Goal: Register for event/course: Sign up to attend an event or enroll in a course

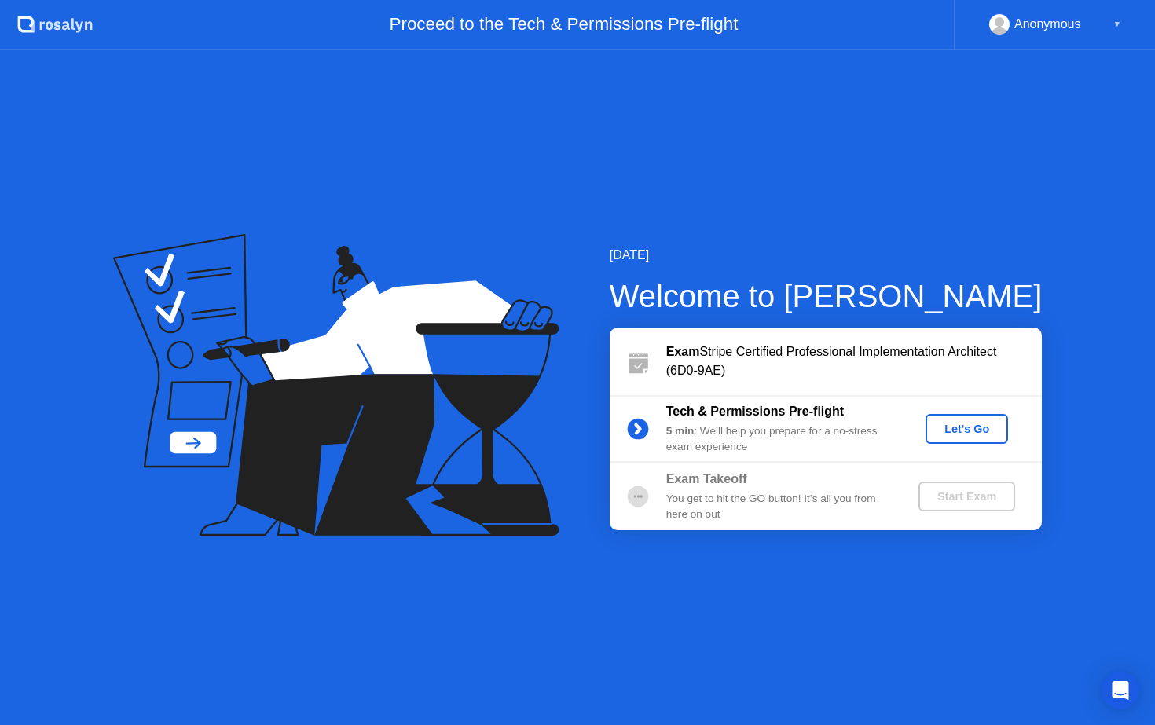
click at [965, 429] on div "Let's Go" at bounding box center [967, 429] width 70 height 13
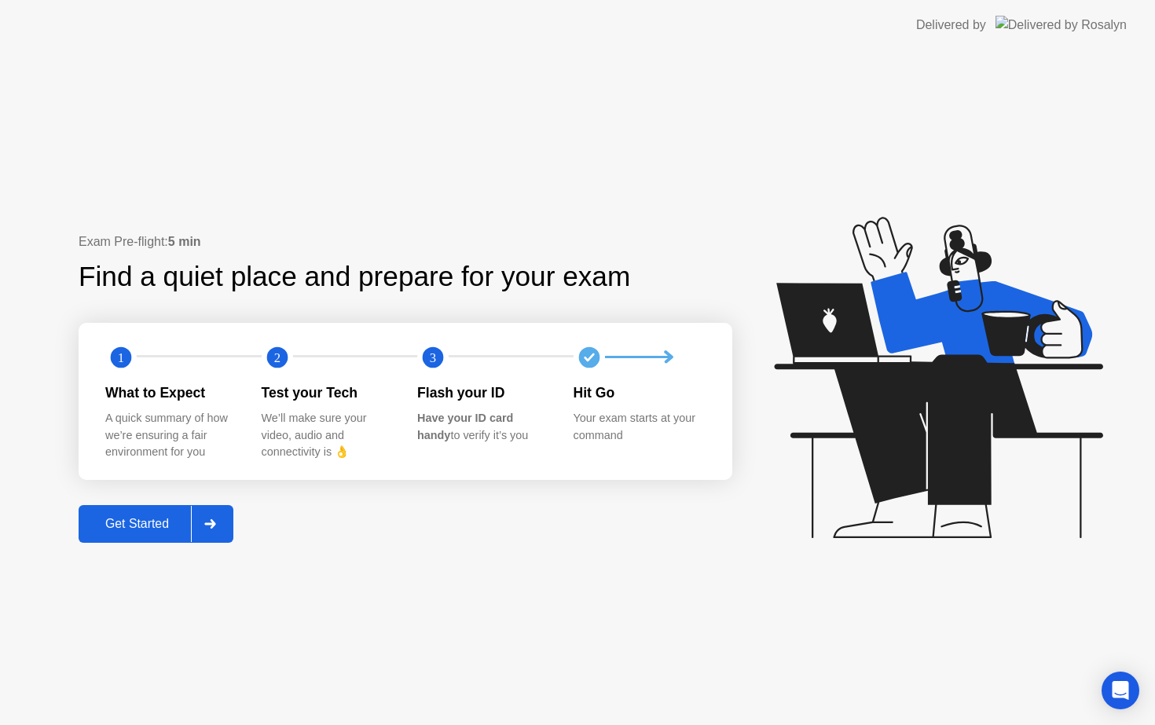
click at [130, 524] on div "Get Started" at bounding box center [137, 524] width 108 height 14
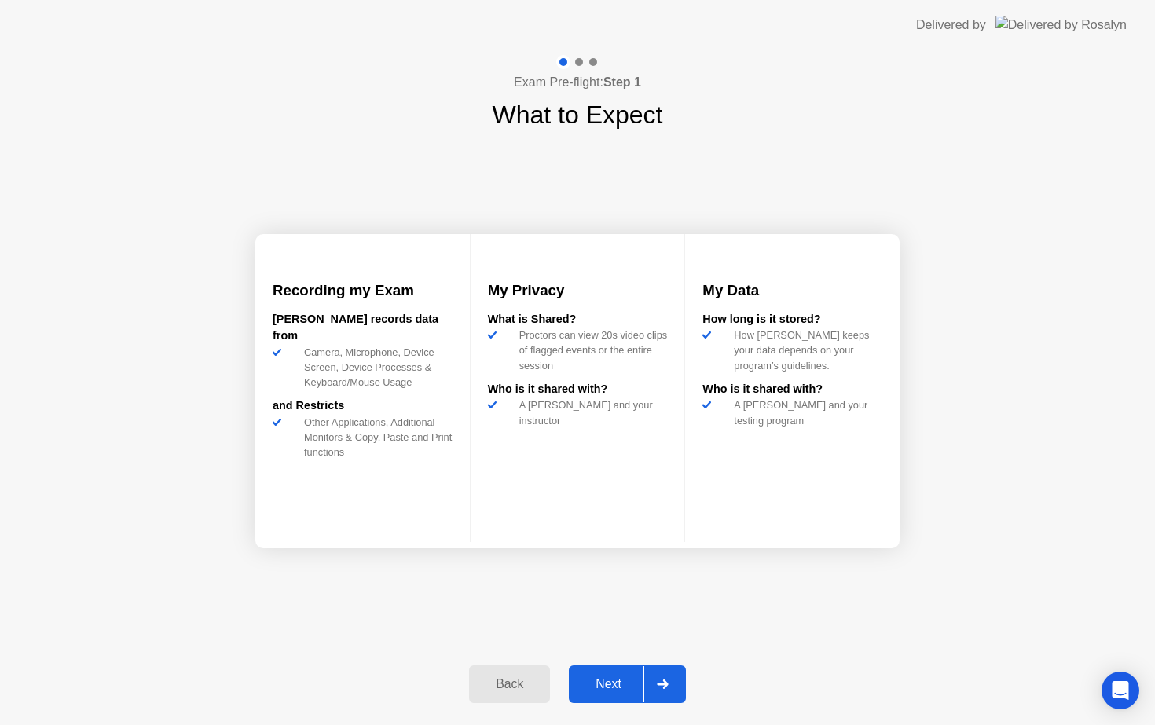
click at [588, 672] on button "Next" at bounding box center [627, 685] width 117 height 38
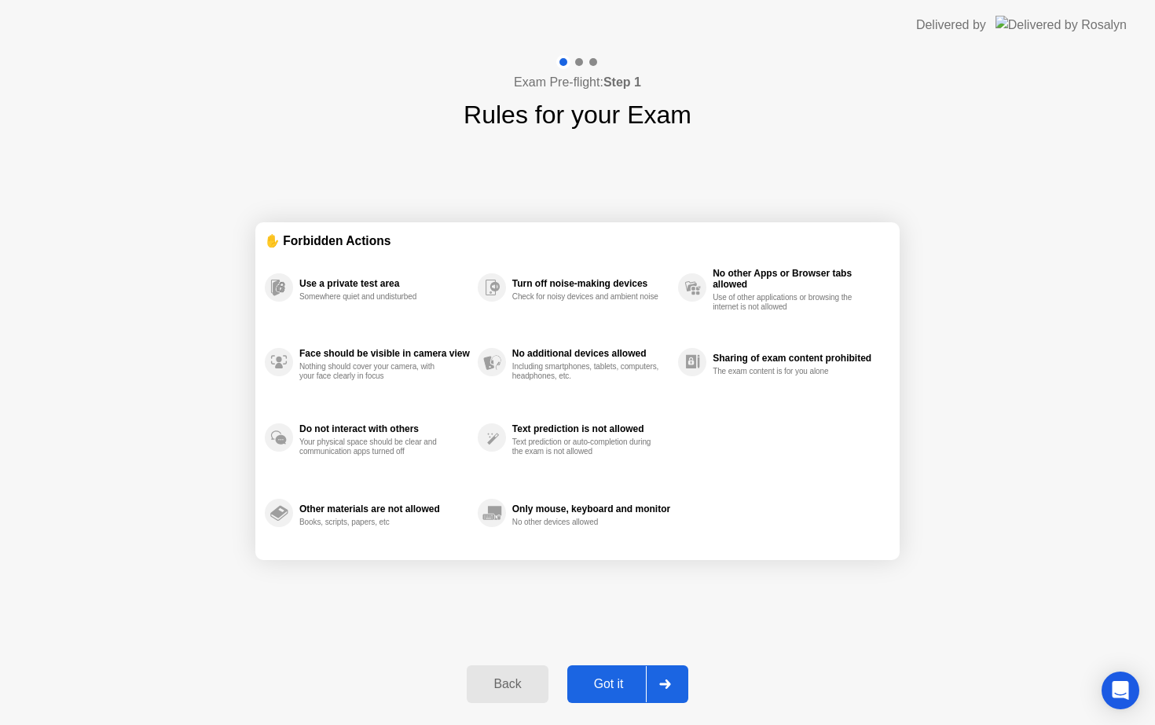
click at [595, 681] on div "Got it" at bounding box center [609, 684] width 74 height 14
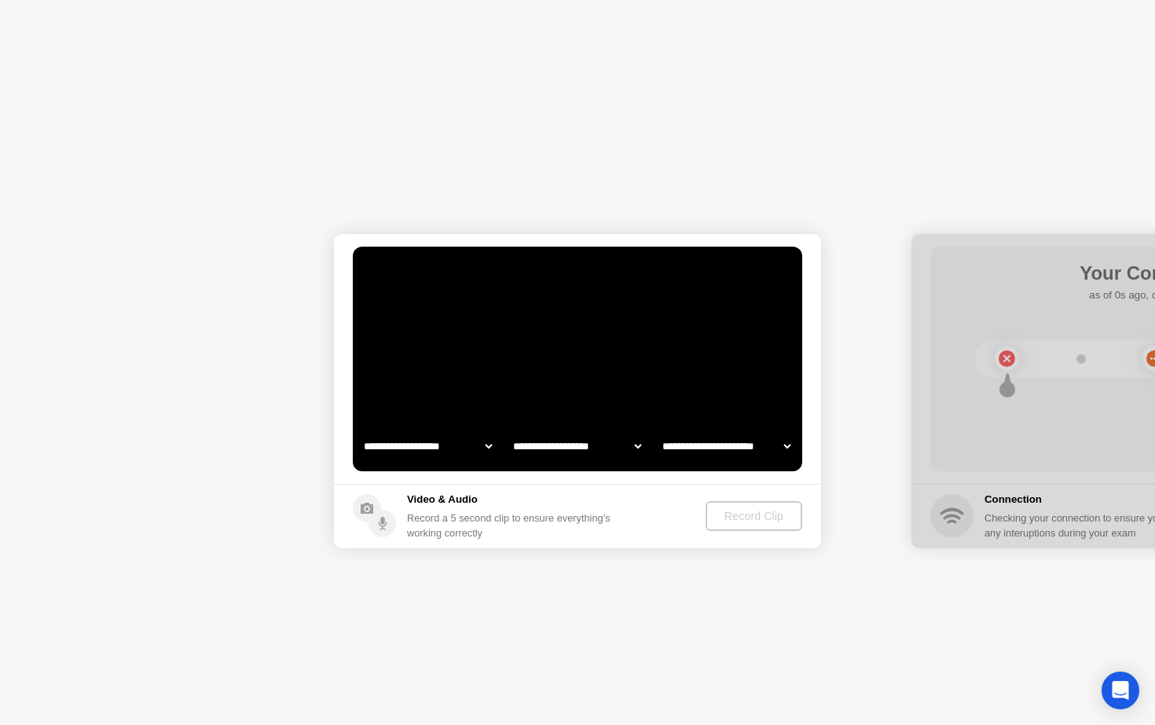
select select "**********"
select select "*******"
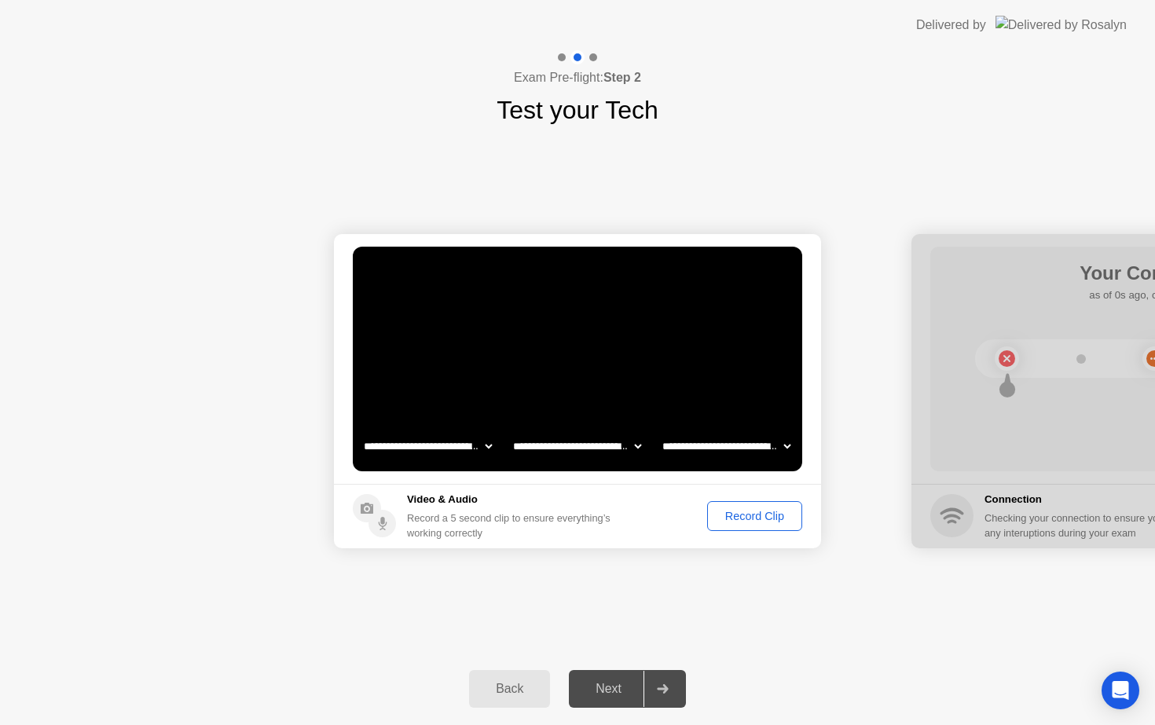
click at [751, 525] on button "Record Clip" at bounding box center [754, 516] width 95 height 30
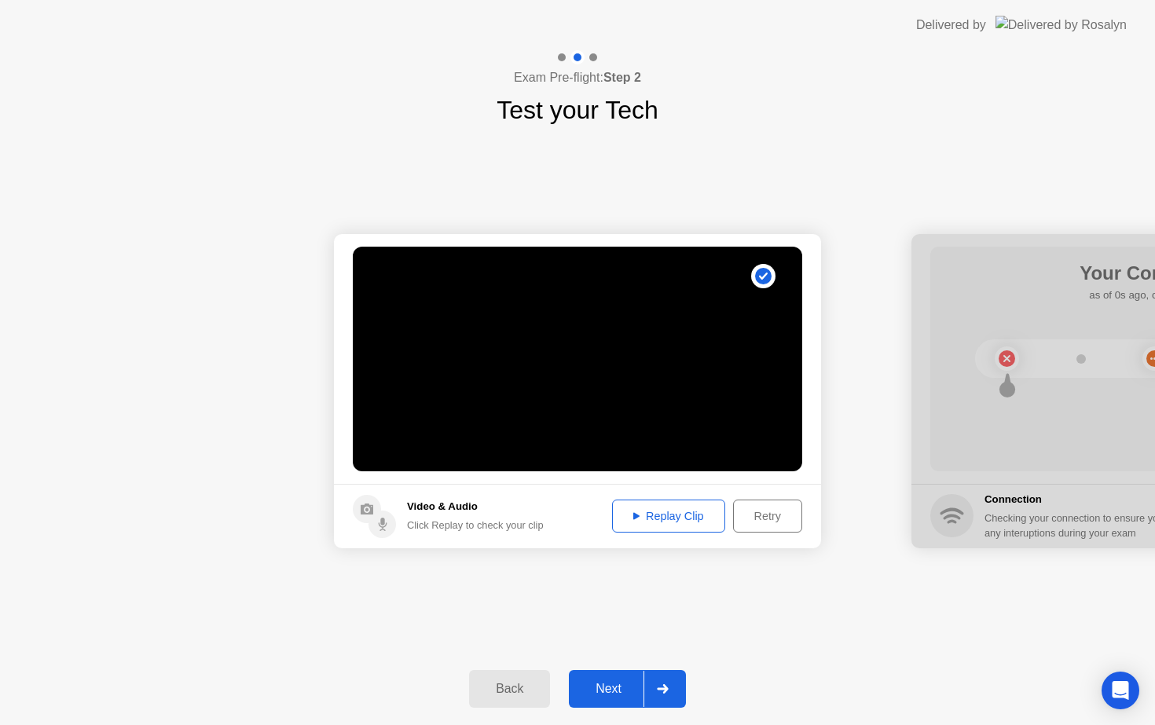
click at [690, 517] on div "Replay Clip" at bounding box center [669, 516] width 102 height 13
click at [655, 515] on div "Replay Clip" at bounding box center [669, 516] width 102 height 13
click at [616, 682] on div "Next" at bounding box center [609, 689] width 70 height 14
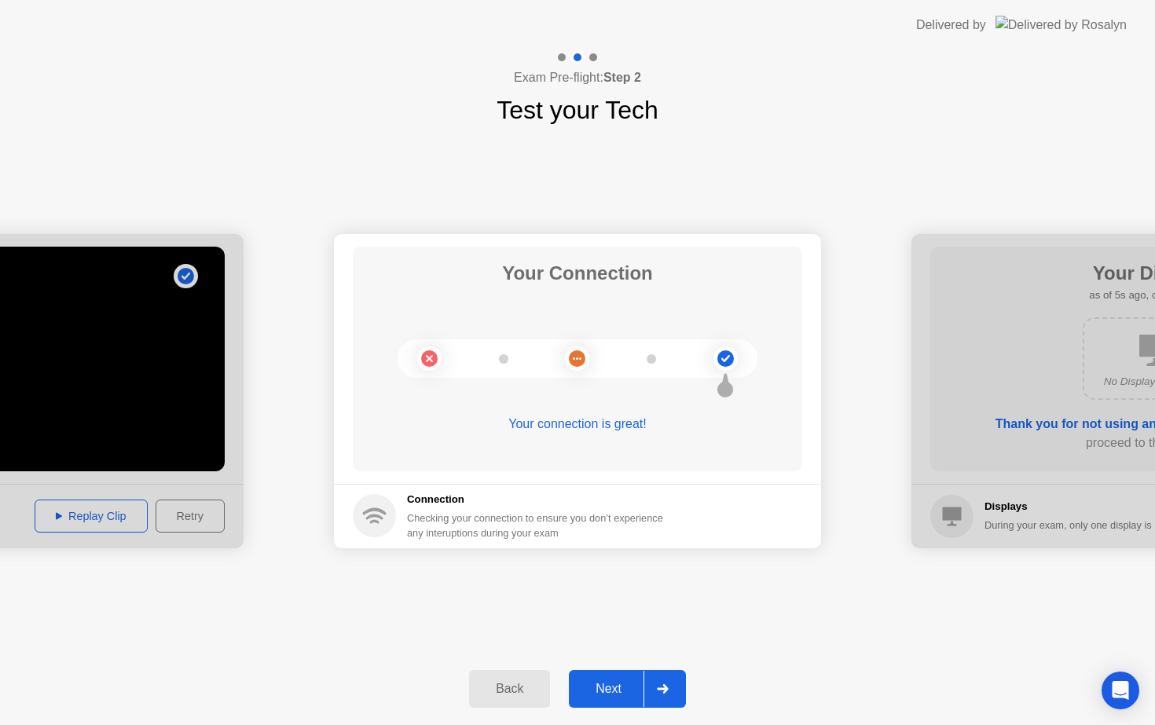
click at [616, 682] on div "Next" at bounding box center [609, 689] width 70 height 14
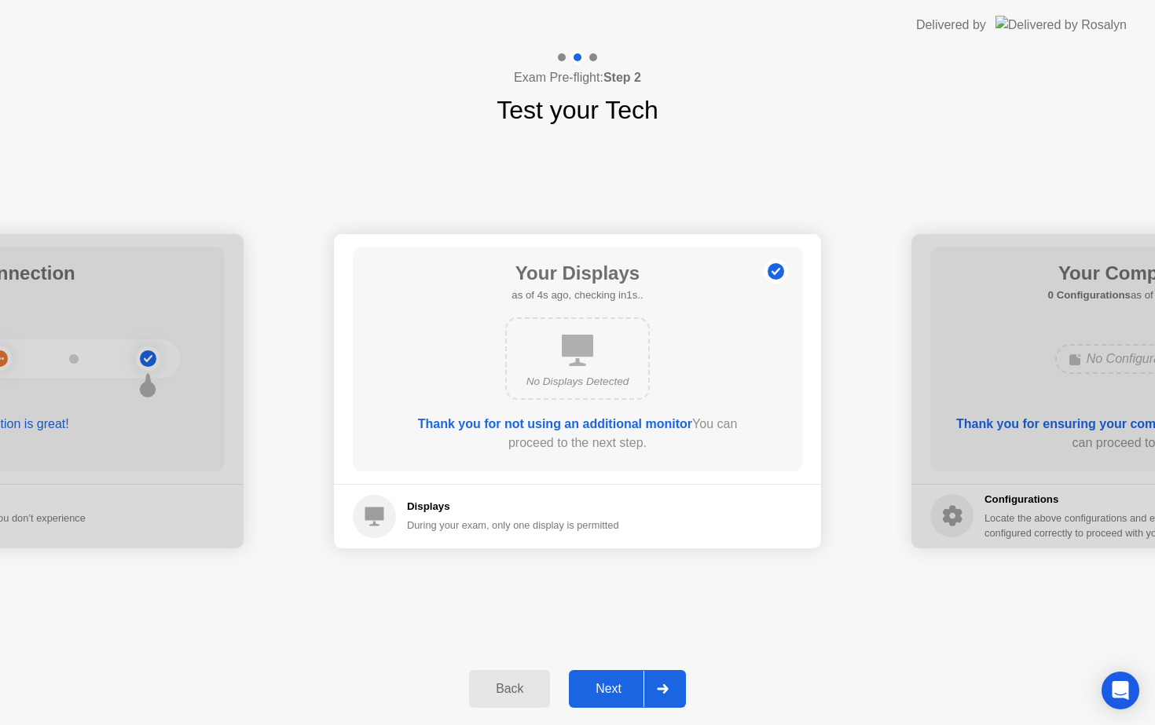
click at [616, 683] on div "Next" at bounding box center [609, 689] width 70 height 14
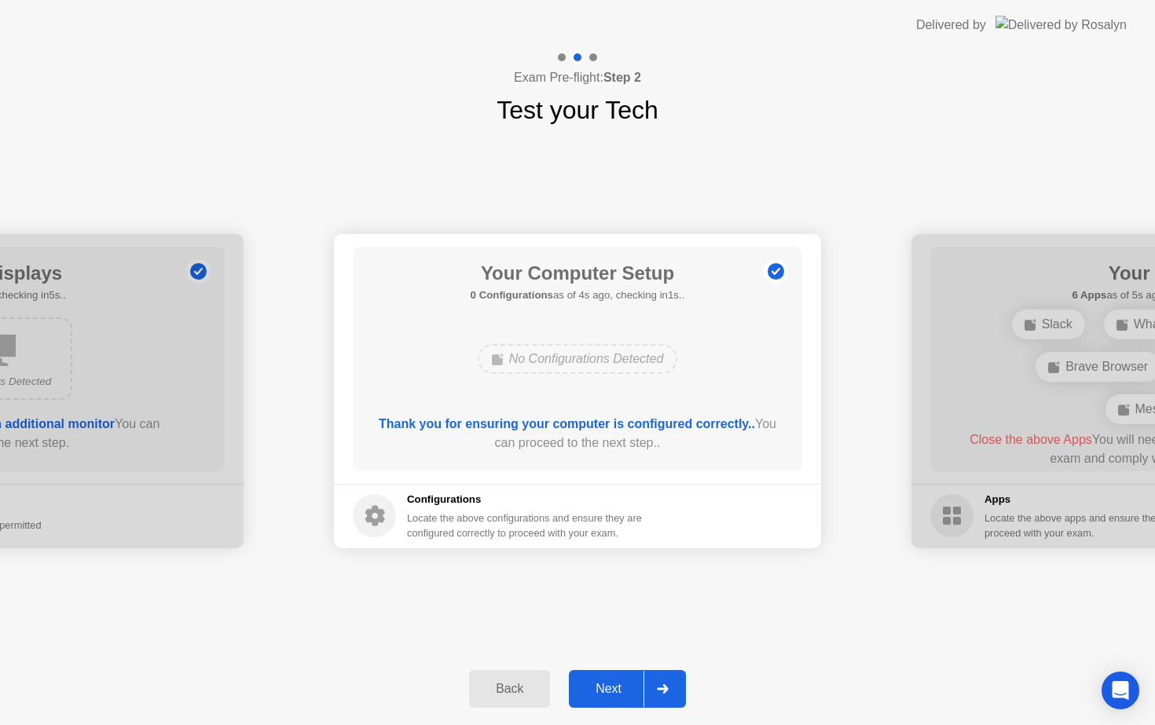
click at [616, 683] on div "Next" at bounding box center [609, 689] width 70 height 14
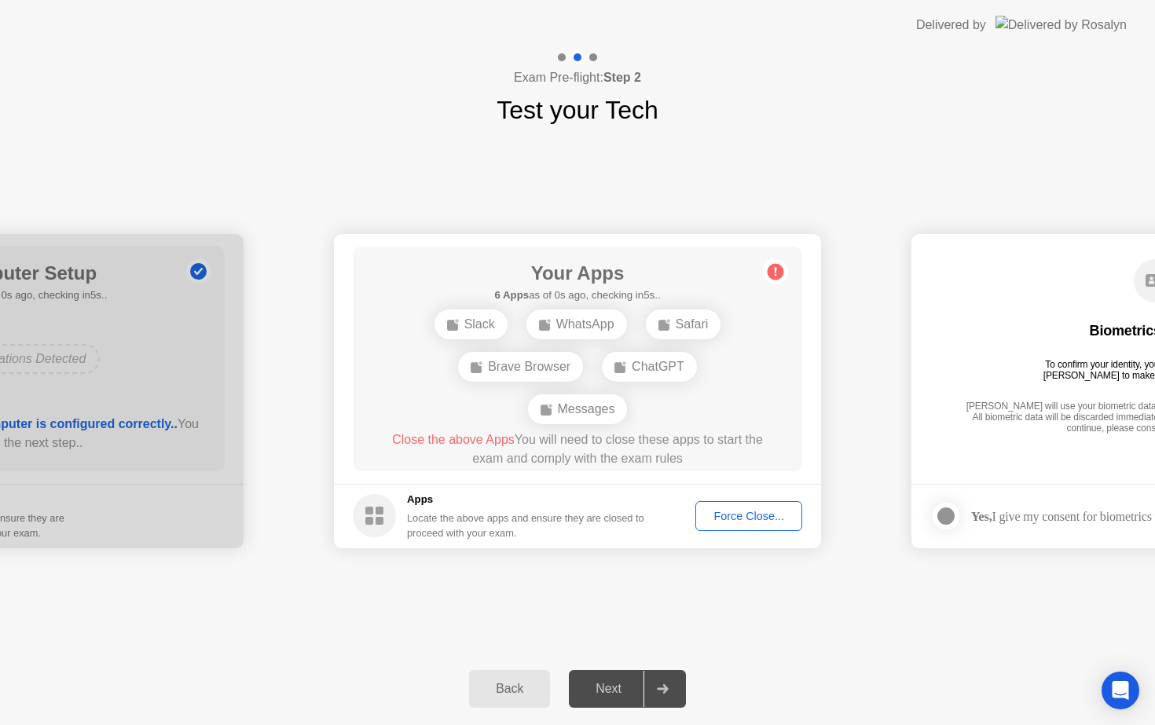
click at [749, 522] on div "Force Close..." at bounding box center [749, 516] width 96 height 13
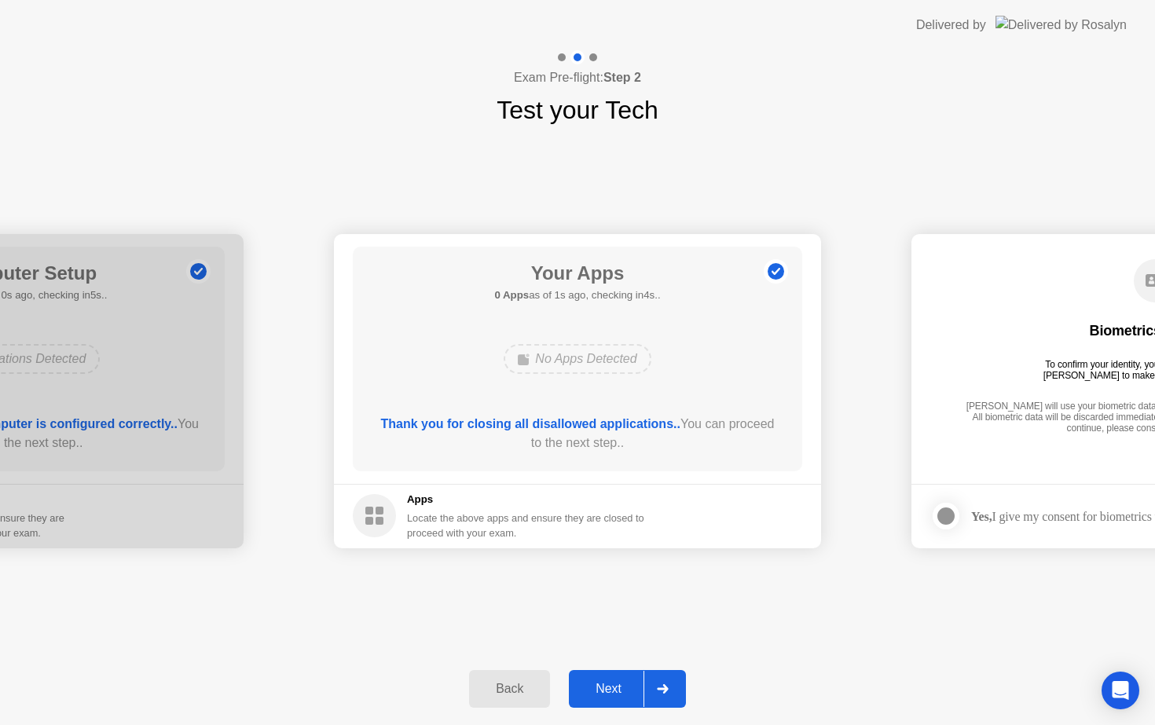
click at [613, 675] on button "Next" at bounding box center [627, 689] width 117 height 38
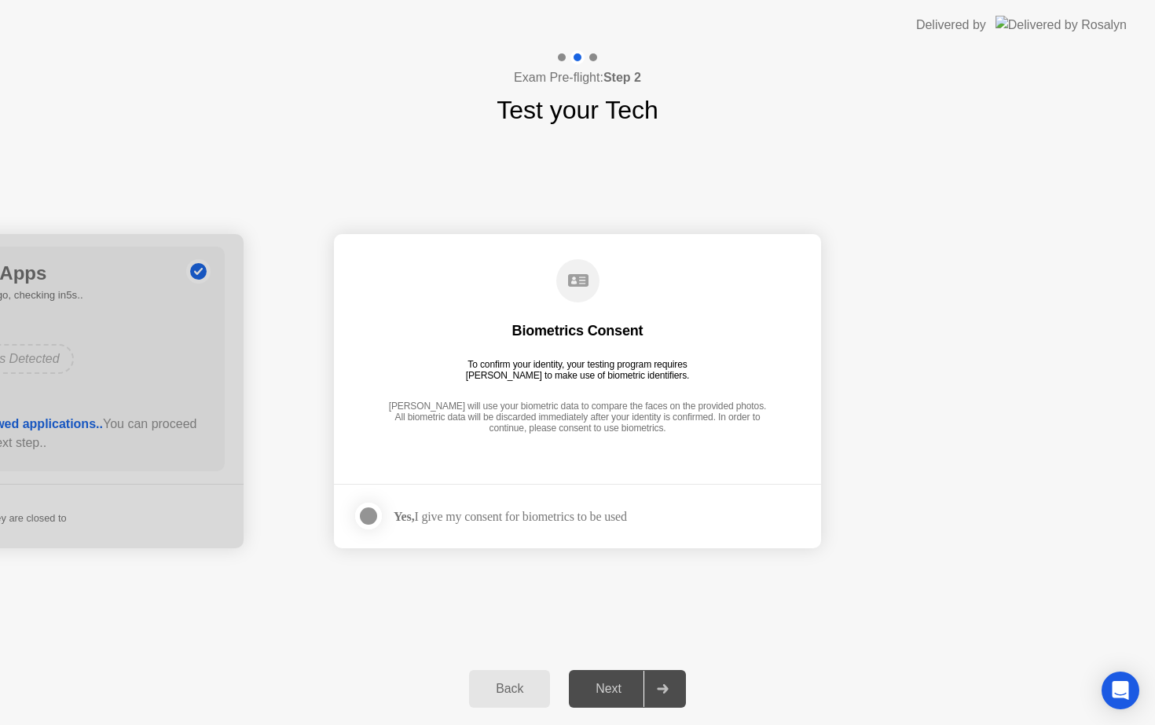
click at [552, 518] on div "Yes, I give my consent for biometrics to be used" at bounding box center [510, 516] width 233 height 15
click at [370, 512] on div at bounding box center [368, 516] width 19 height 19
click at [616, 688] on div "Next" at bounding box center [609, 689] width 70 height 14
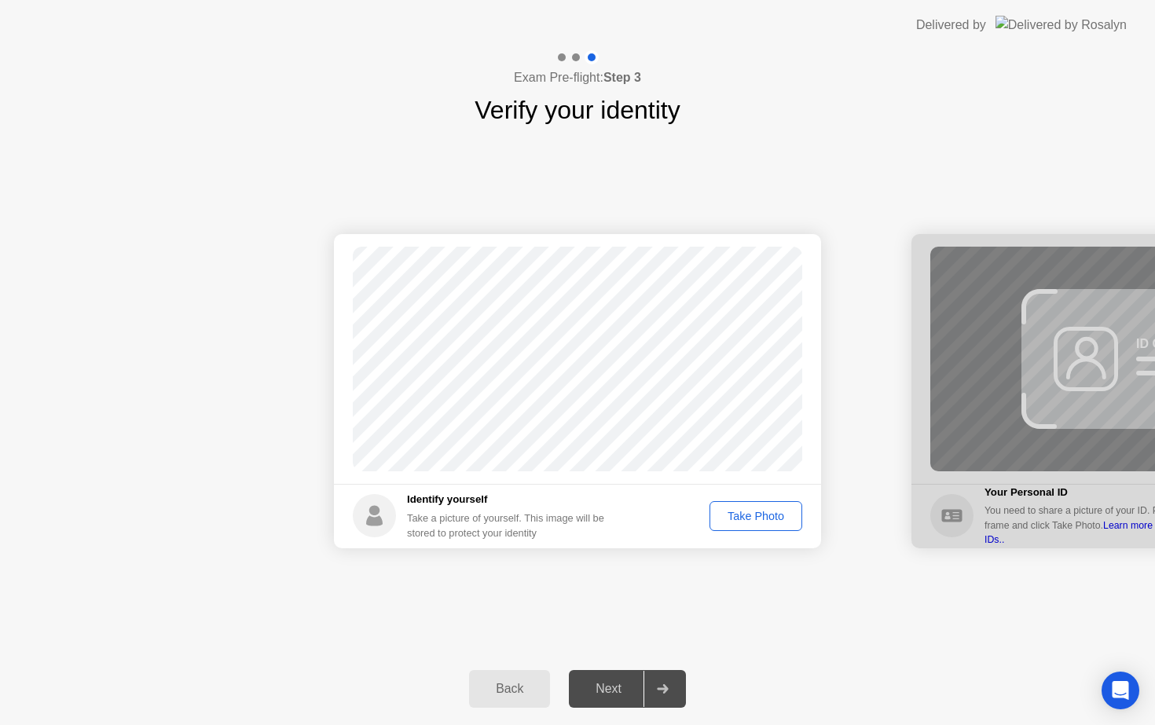
click at [752, 519] on div "Take Photo" at bounding box center [756, 516] width 82 height 13
click at [607, 688] on div "Next" at bounding box center [609, 689] width 70 height 14
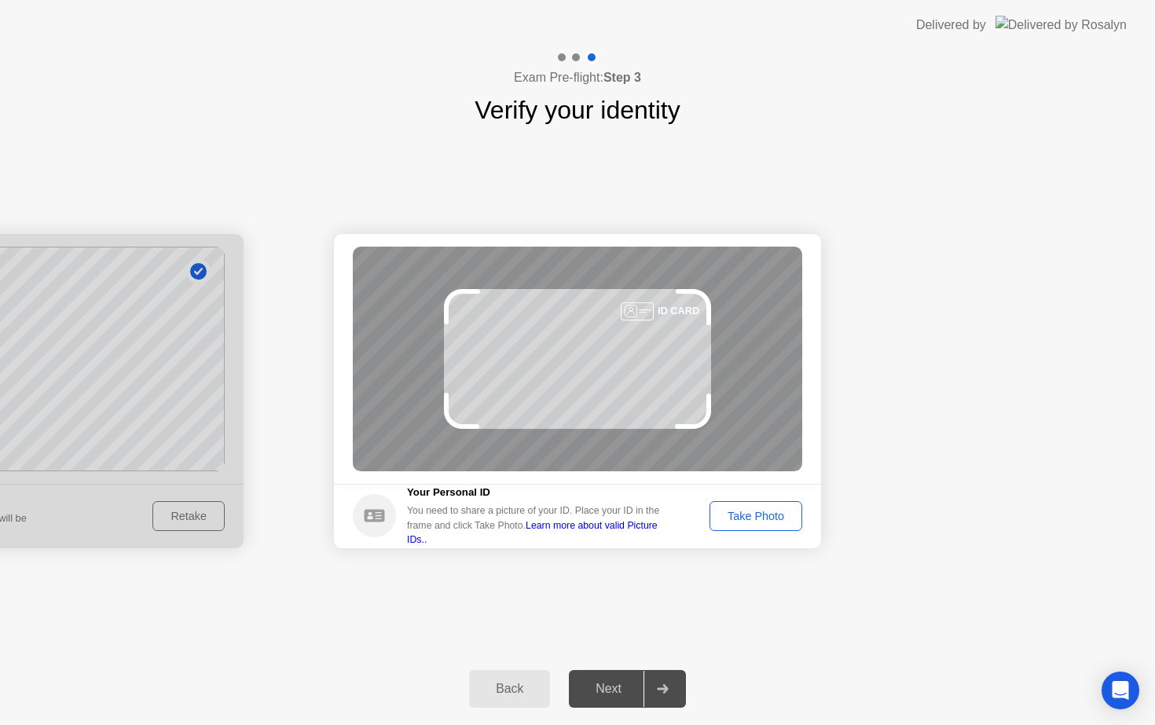
click at [725, 521] on div "Take Photo" at bounding box center [756, 516] width 82 height 13
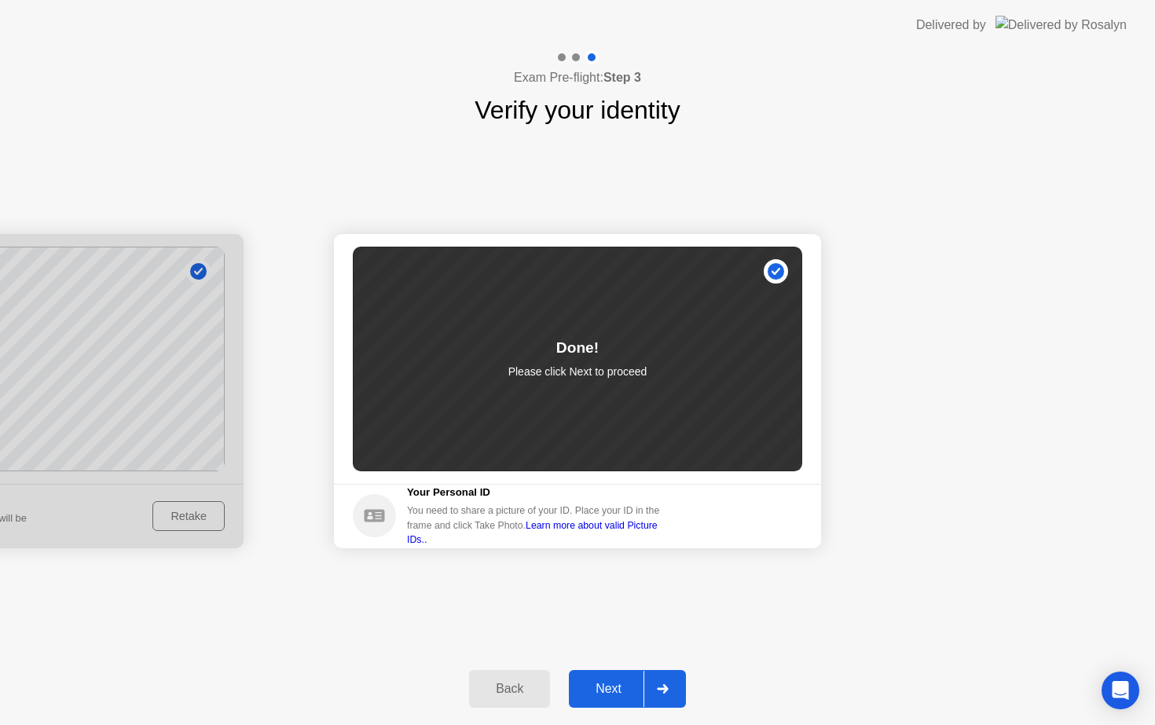
click at [612, 694] on div "Next" at bounding box center [609, 689] width 70 height 14
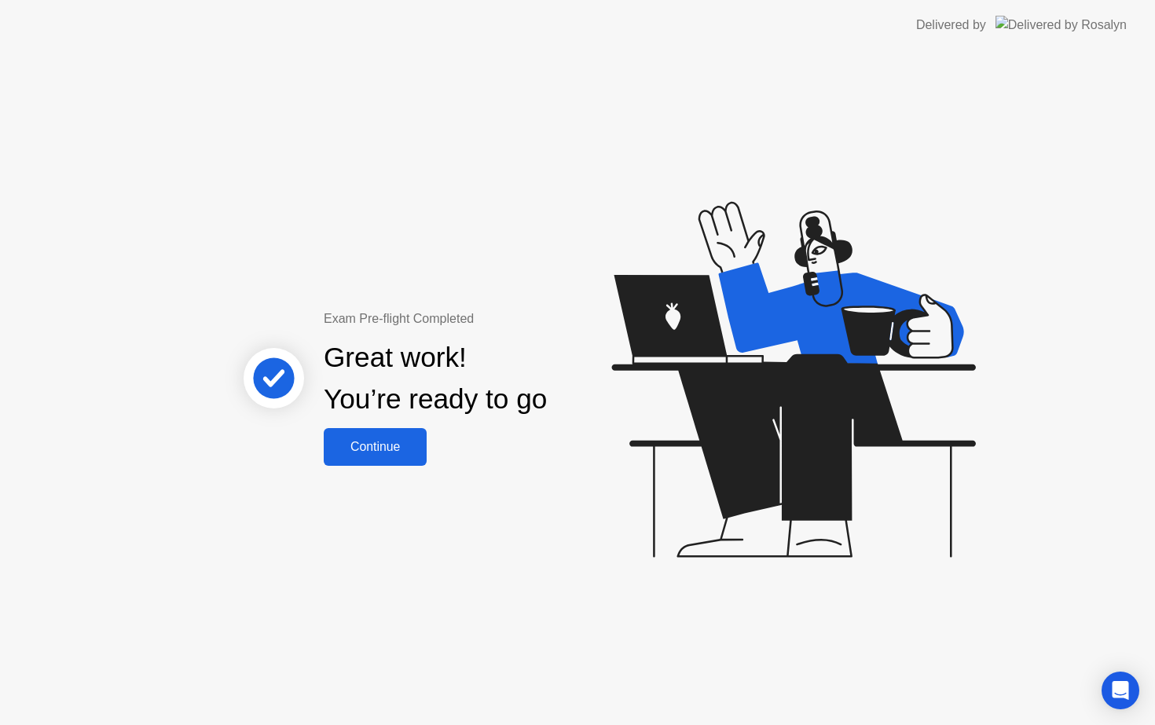
click at [394, 434] on button "Continue" at bounding box center [375, 447] width 103 height 38
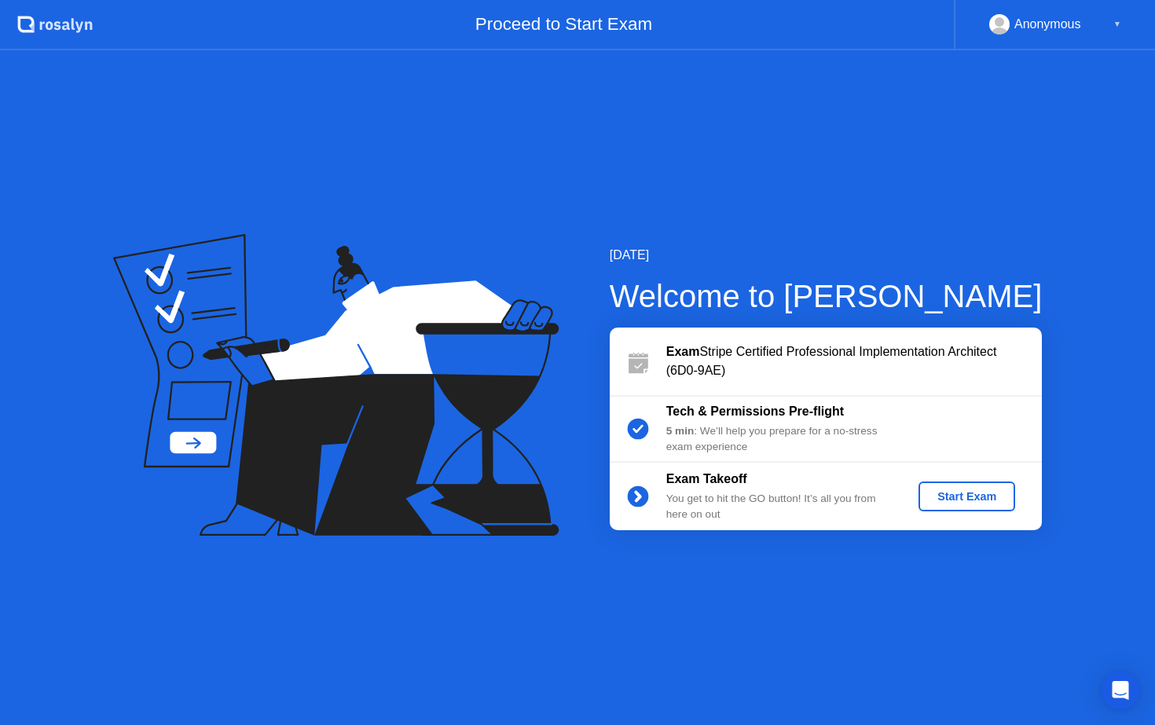
click at [937, 497] on div "Start Exam" at bounding box center [967, 496] width 84 height 13
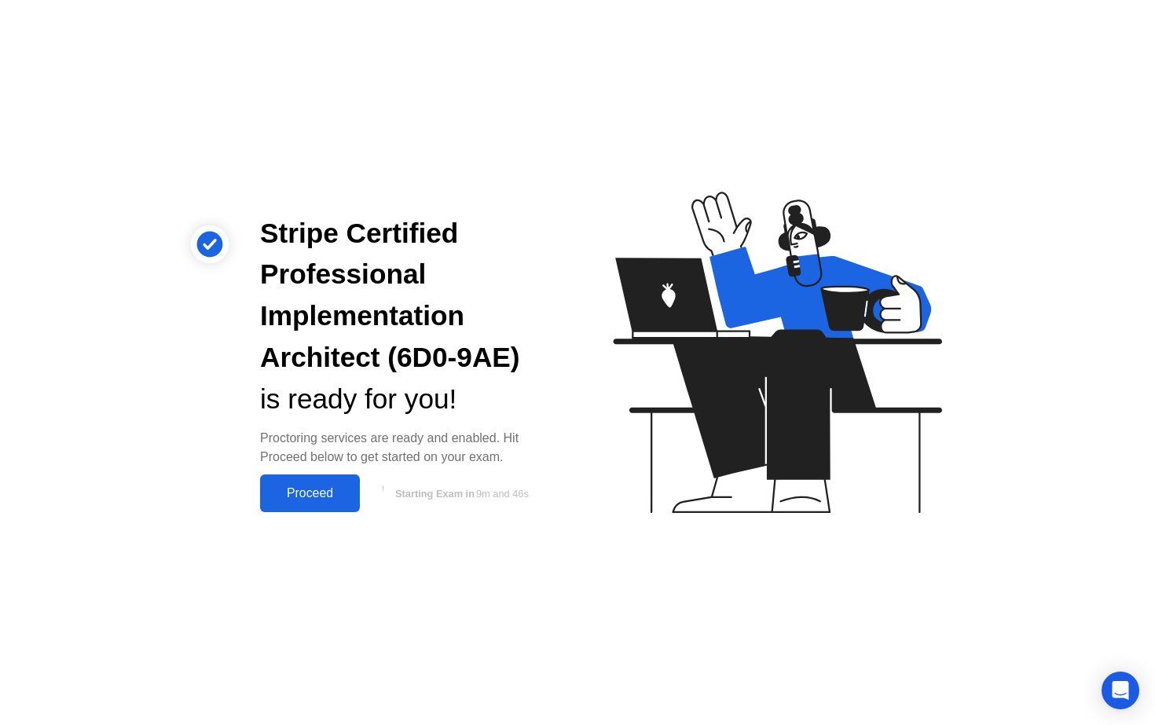
click at [281, 491] on div "Proceed" at bounding box center [310, 493] width 90 height 14
